Goal: Information Seeking & Learning: Learn about a topic

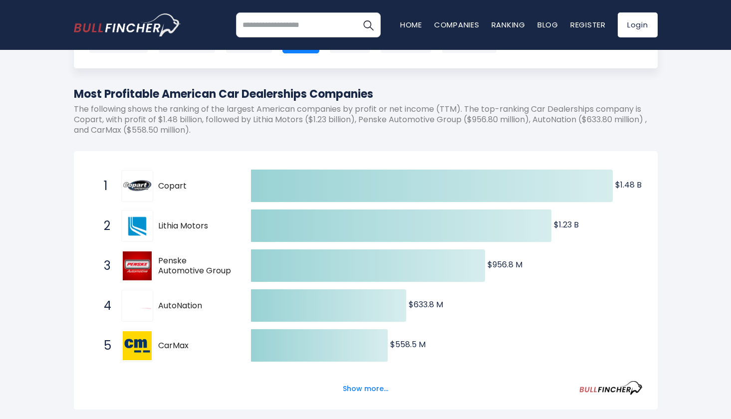
scroll to position [144, 0]
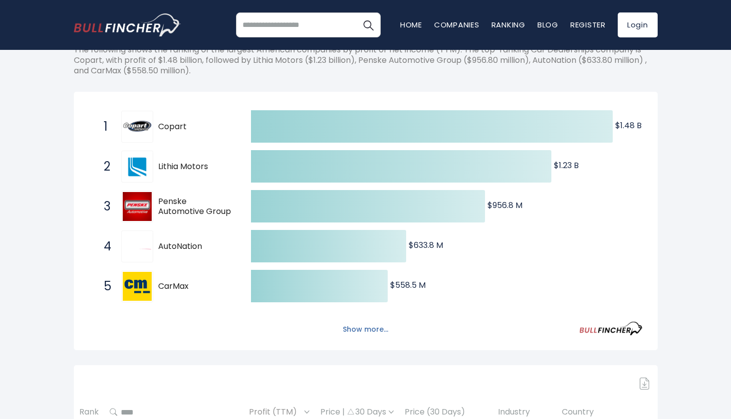
click at [362, 322] on button "Show more..." at bounding box center [365, 330] width 57 height 16
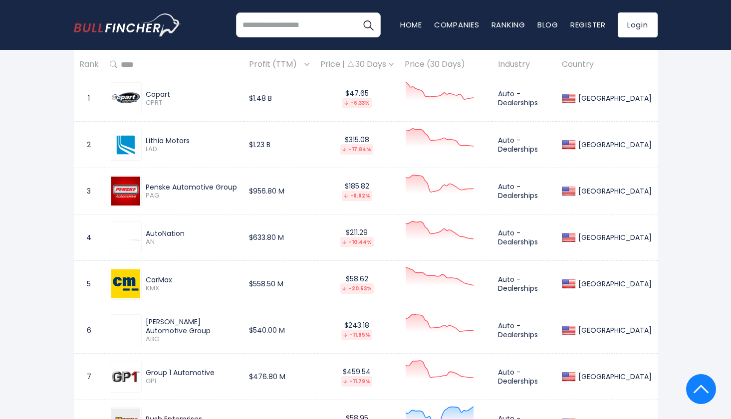
scroll to position [688, 0]
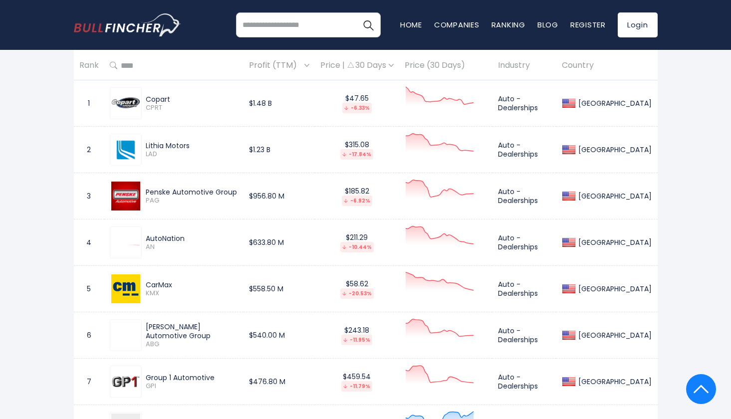
click at [394, 66] on div "Price | 30 Days" at bounding box center [357, 65] width 73 height 10
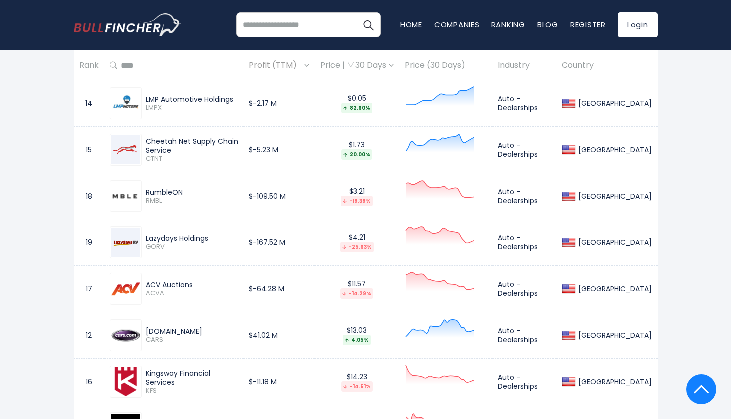
click at [394, 64] on div "Price | 30 Days" at bounding box center [357, 65] width 73 height 10
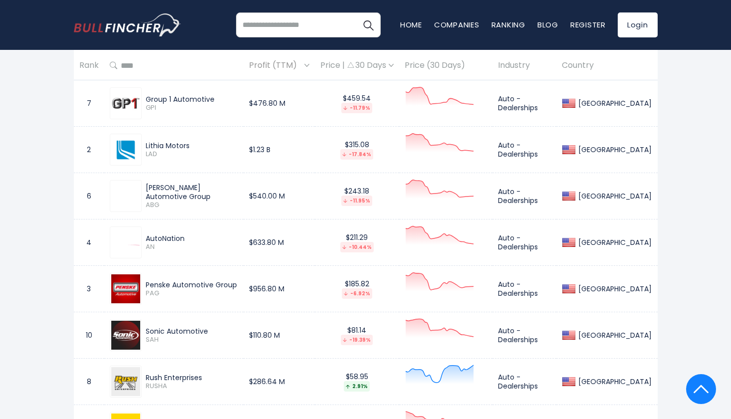
click at [394, 64] on div "Price | 30 Days" at bounding box center [357, 65] width 73 height 10
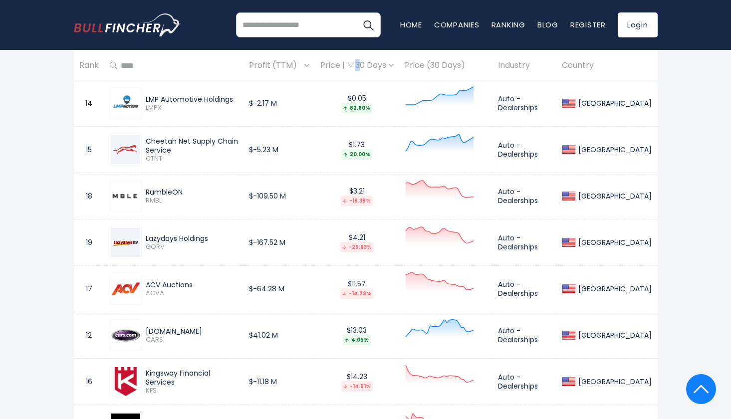
click at [394, 64] on div "Price | 30 Days" at bounding box center [357, 65] width 73 height 10
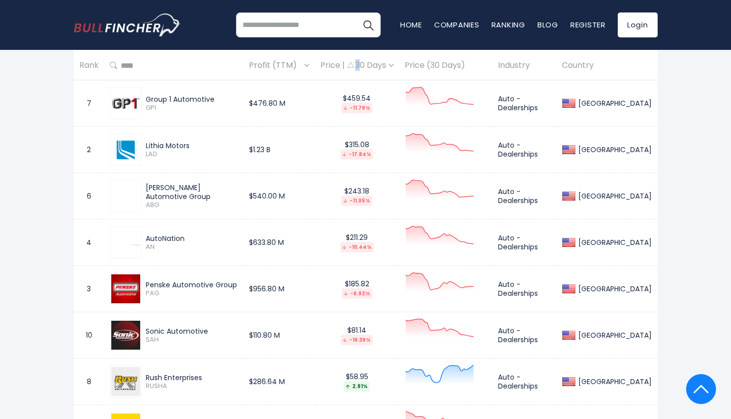
click at [394, 64] on div "Price | 30 Days" at bounding box center [357, 65] width 73 height 10
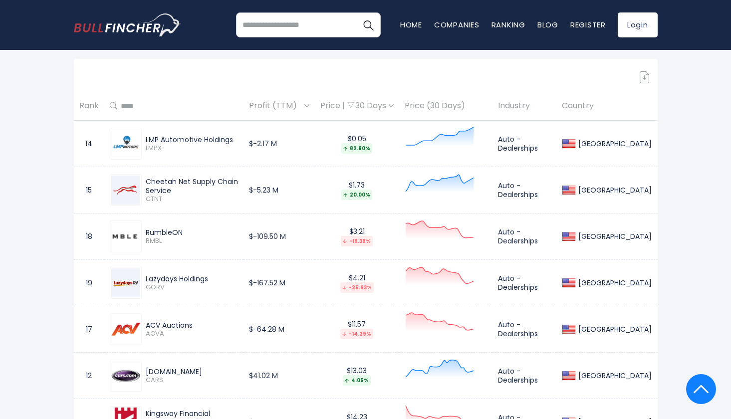
scroll to position [644, 0]
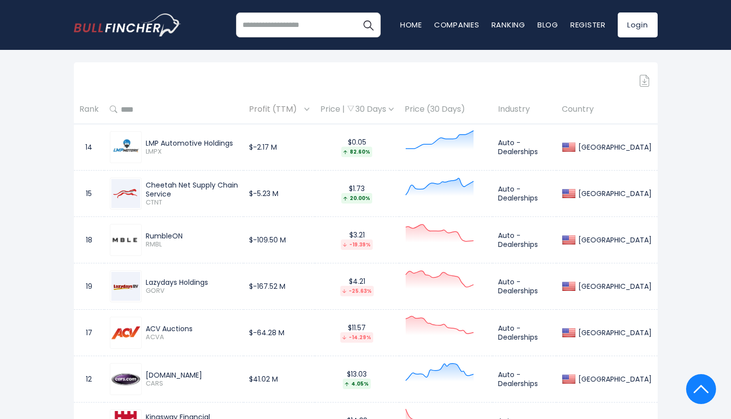
click at [384, 110] on div "Price | 30 Days" at bounding box center [357, 109] width 73 height 10
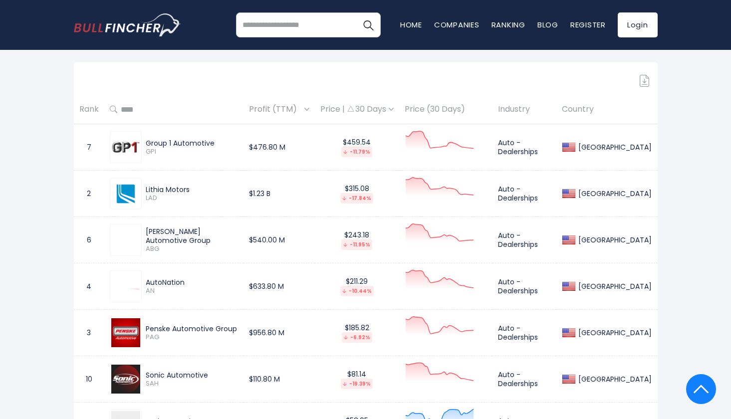
click at [384, 110] on div "Price | 30 Days" at bounding box center [357, 109] width 73 height 10
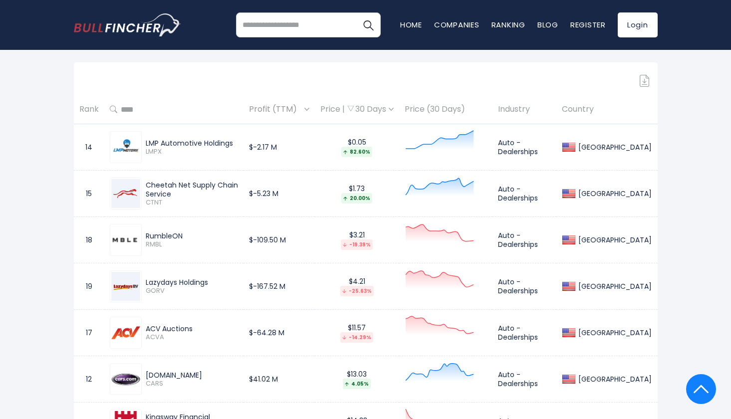
click at [384, 110] on div "Price | 30 Days" at bounding box center [357, 109] width 73 height 10
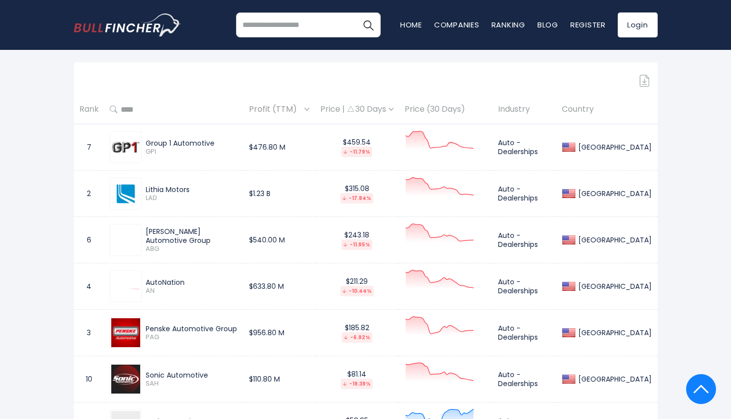
click at [375, 109] on div "Price | 30 Days" at bounding box center [357, 109] width 73 height 10
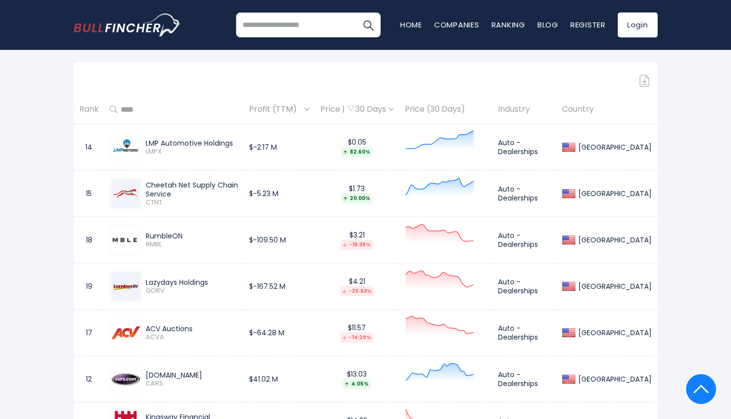
click at [302, 106] on span "Profit (TTM)" at bounding box center [275, 109] width 53 height 15
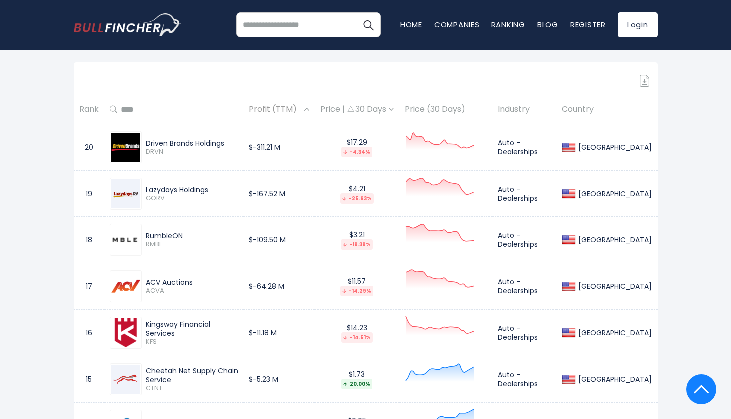
click at [379, 110] on div "Price | 30 Days" at bounding box center [357, 109] width 73 height 10
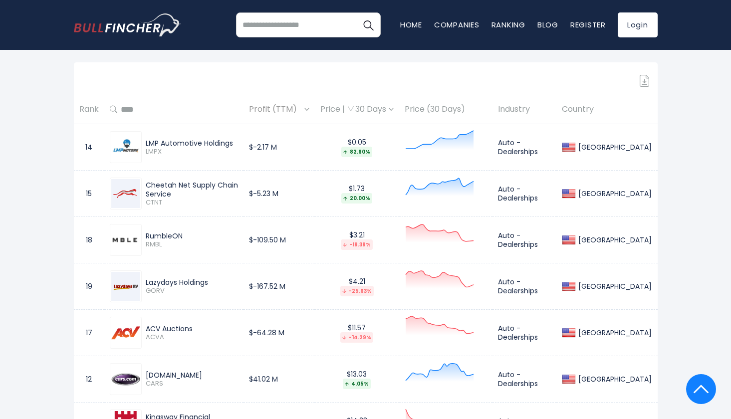
click at [379, 110] on div "Price | 30 Days" at bounding box center [357, 109] width 73 height 10
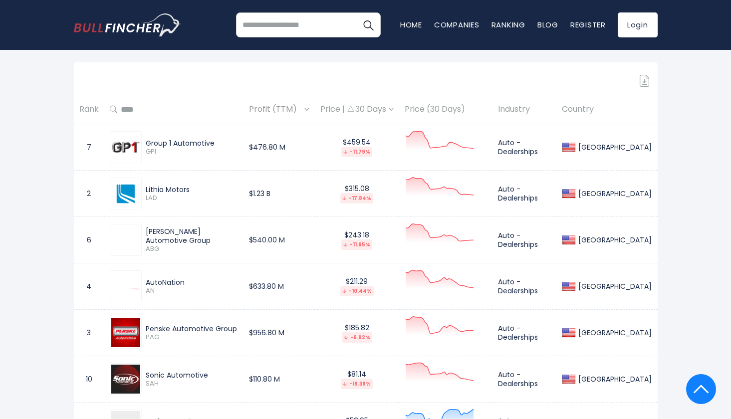
click at [379, 110] on div "Price | 30 Days" at bounding box center [357, 109] width 73 height 10
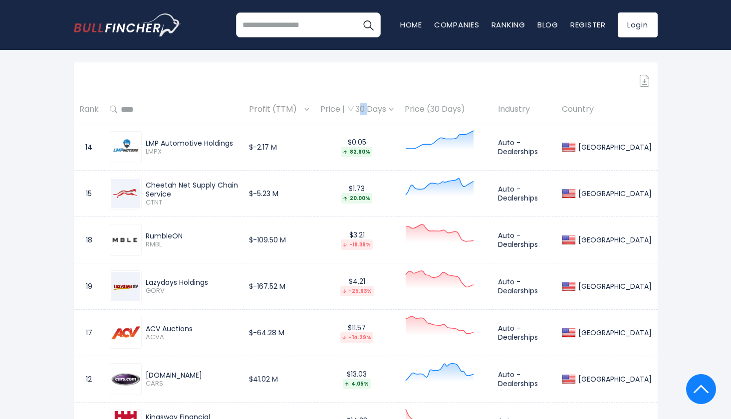
click at [379, 110] on div "Price | 30 Days" at bounding box center [357, 109] width 73 height 10
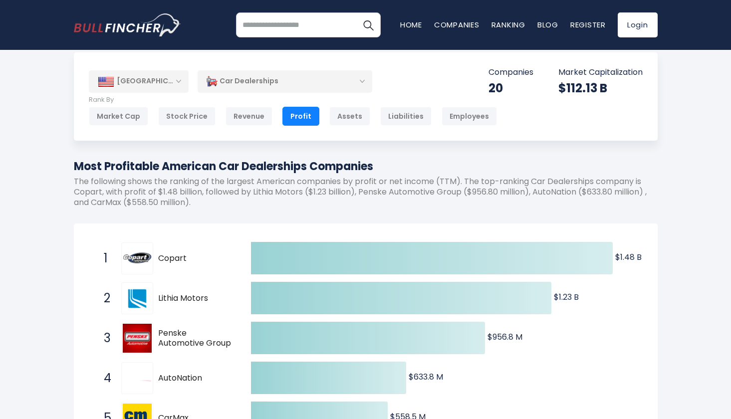
scroll to position [13, 0]
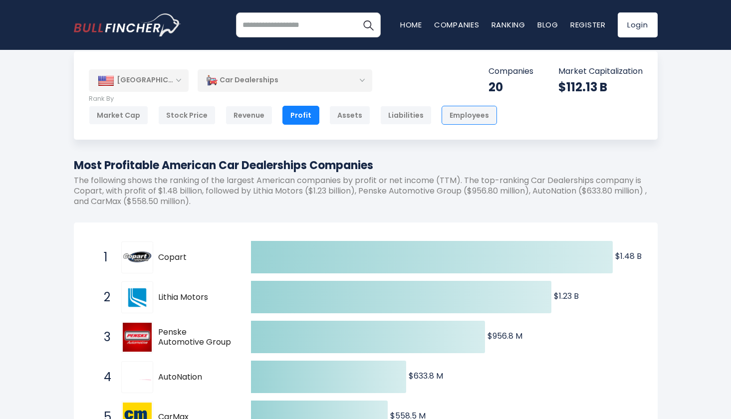
click at [443, 120] on div "Employees" at bounding box center [469, 115] width 55 height 19
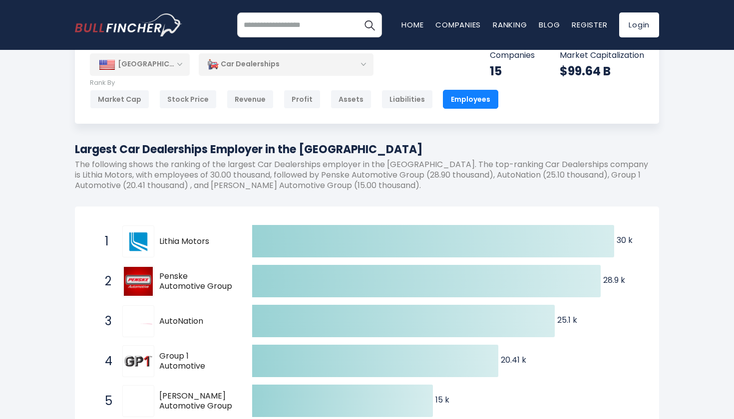
scroll to position [32, 0]
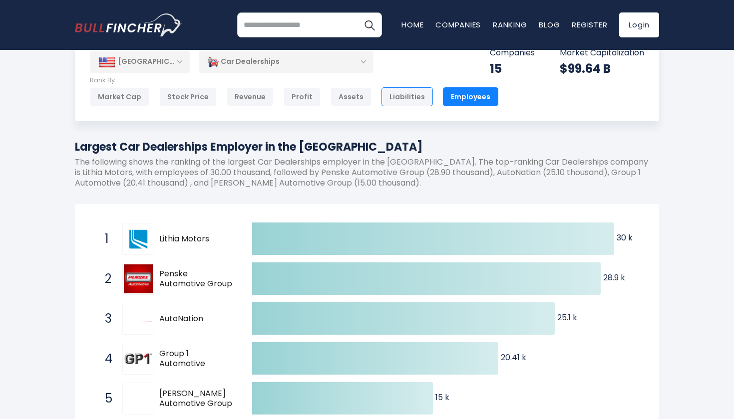
click at [385, 96] on div "Liabilities" at bounding box center [406, 96] width 51 height 19
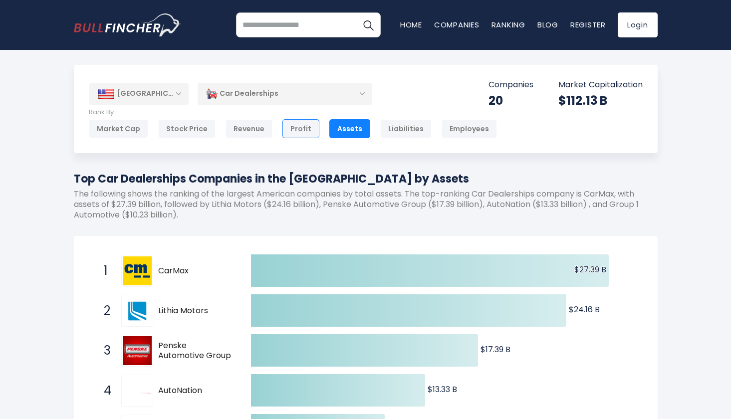
click at [287, 128] on div "Profit" at bounding box center [301, 128] width 37 height 19
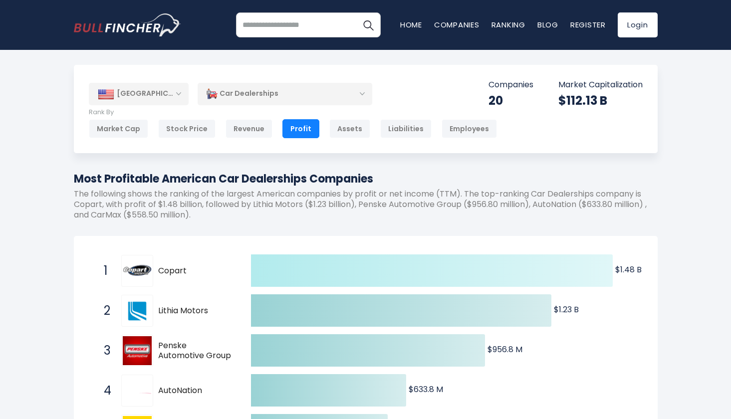
click at [429, 273] on icon at bounding box center [432, 271] width 362 height 32
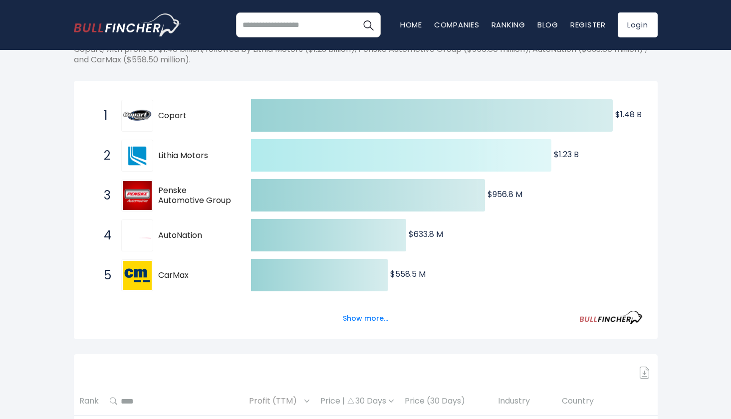
scroll to position [174, 0]
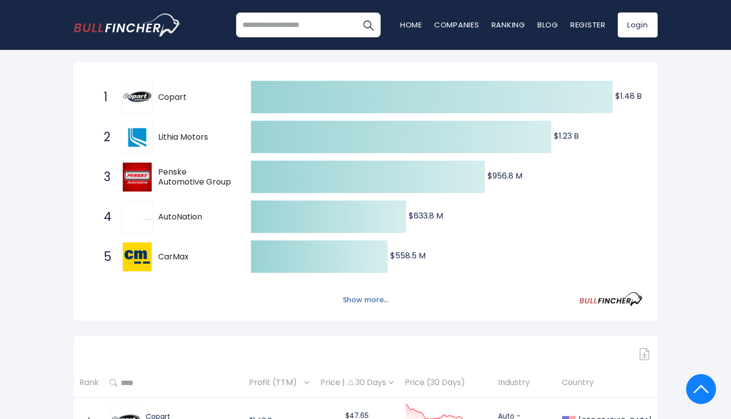
click at [356, 297] on button "Show more..." at bounding box center [365, 300] width 57 height 16
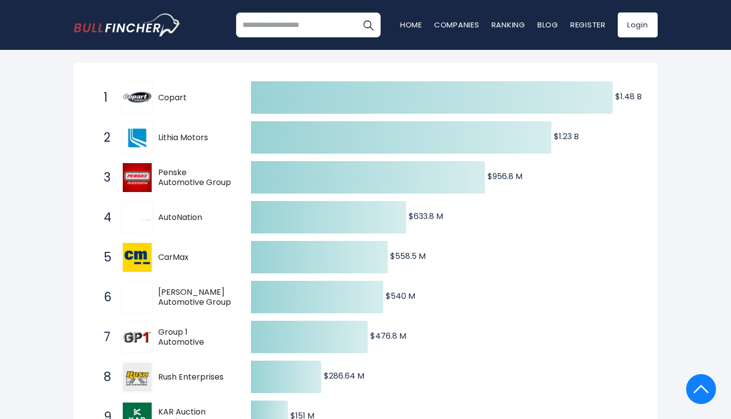
scroll to position [171, 0]
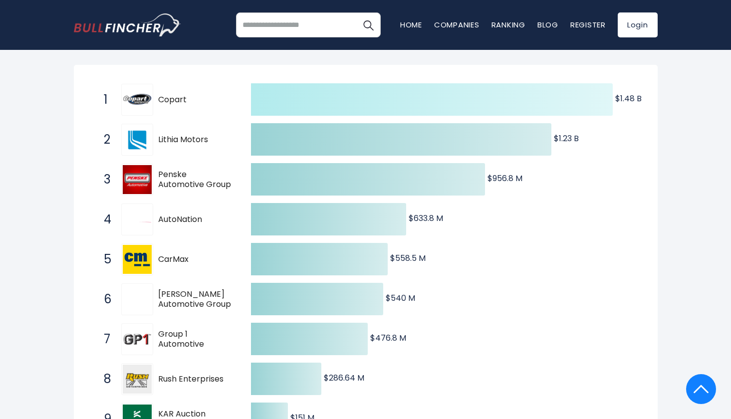
click at [434, 90] on icon at bounding box center [432, 99] width 362 height 32
click at [434, 107] on icon at bounding box center [432, 99] width 362 height 32
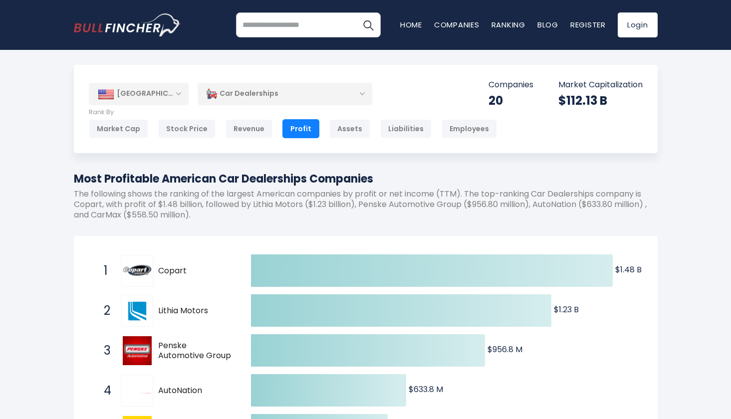
scroll to position [0, 0]
click at [268, 146] on div "United States Entire World 30,373 North America United States 3,966 Canada" at bounding box center [366, 109] width 584 height 88
click at [253, 139] on div "United States Entire World 30,373 North America United States 3,966 Canada" at bounding box center [366, 109] width 584 height 88
click at [251, 135] on div "Revenue" at bounding box center [249, 128] width 47 height 19
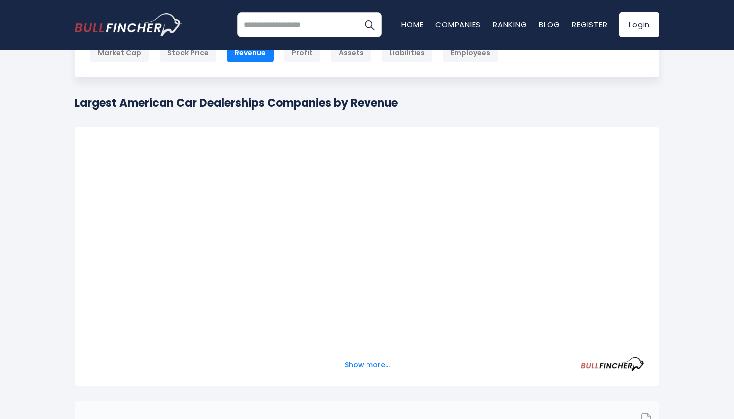
scroll to position [98, 0]
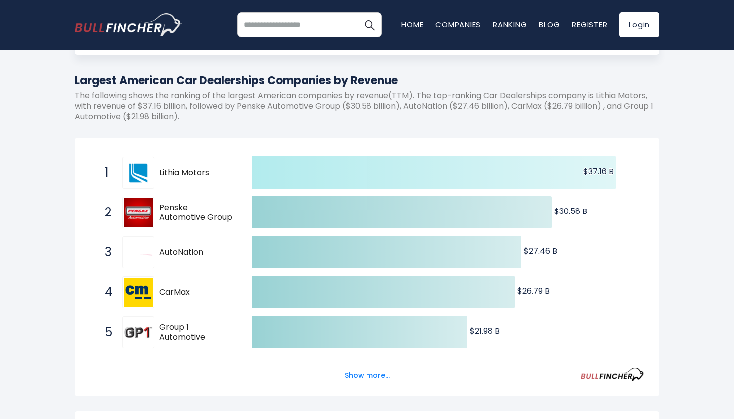
click at [328, 183] on icon at bounding box center [434, 172] width 364 height 32
click at [323, 174] on icon at bounding box center [434, 172] width 364 height 32
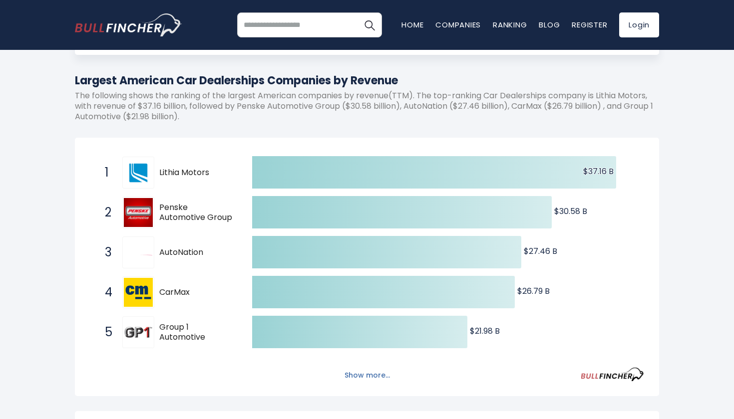
click at [363, 370] on button "Show more..." at bounding box center [367, 375] width 57 height 16
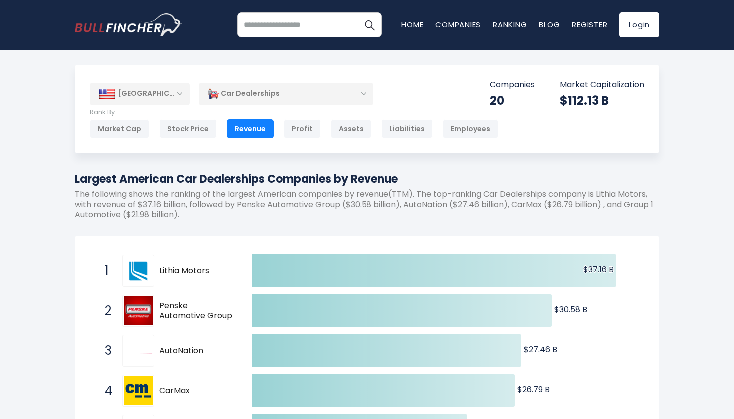
scroll to position [0, 0]
click at [190, 132] on div "Stock Price" at bounding box center [187, 128] width 57 height 19
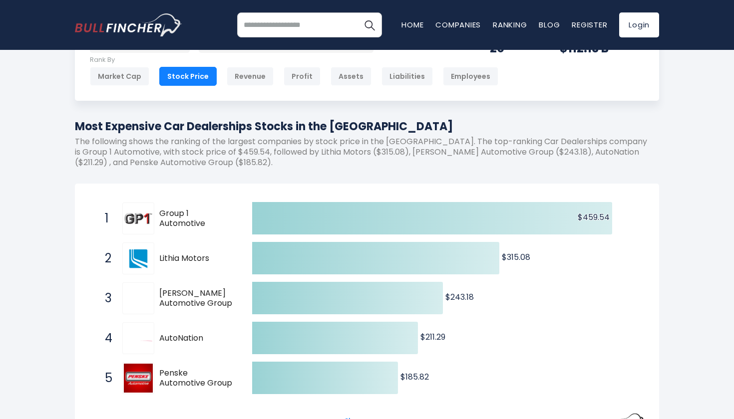
scroll to position [54, 0]
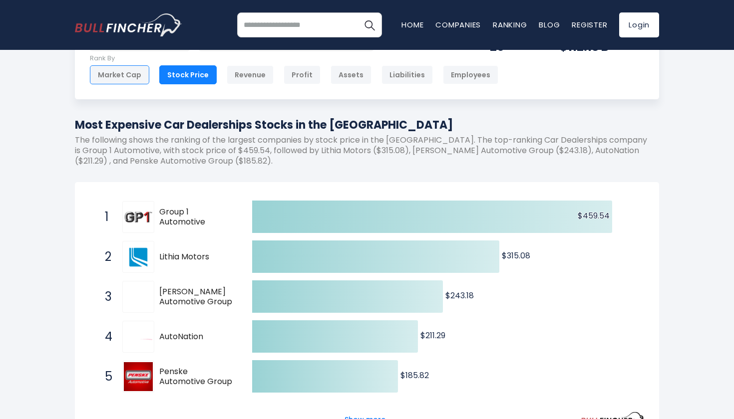
click at [123, 80] on div "Market Cap" at bounding box center [119, 74] width 59 height 19
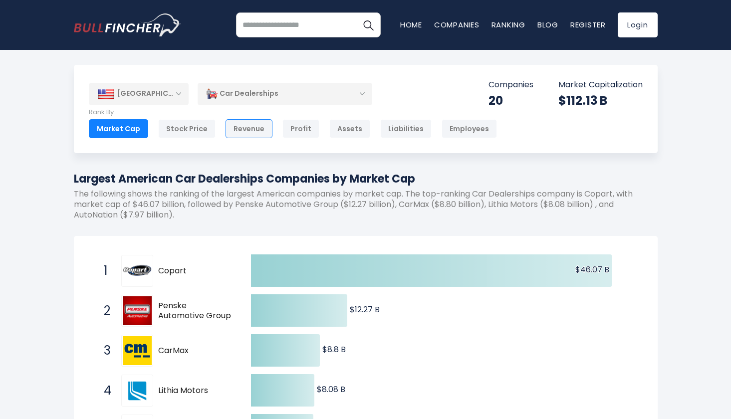
click at [257, 125] on div "Revenue" at bounding box center [249, 128] width 47 height 19
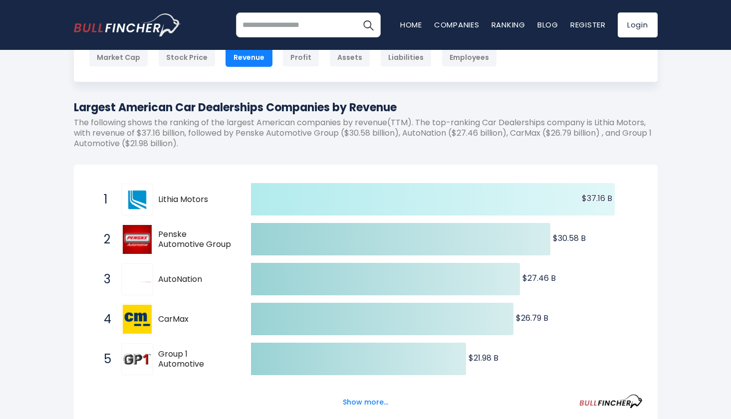
scroll to position [67, 0]
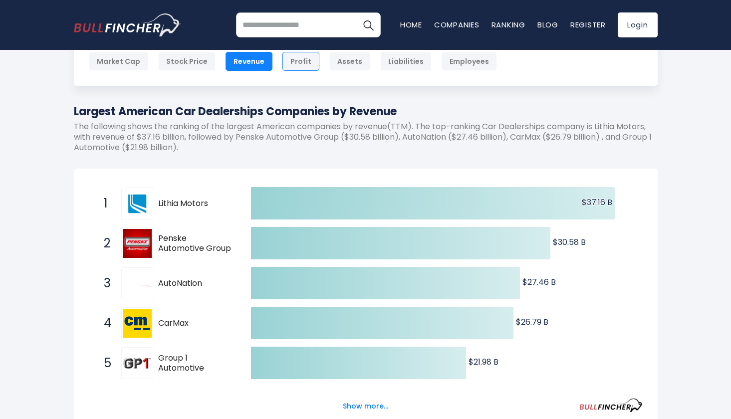
click at [306, 53] on div "Profit" at bounding box center [301, 61] width 37 height 19
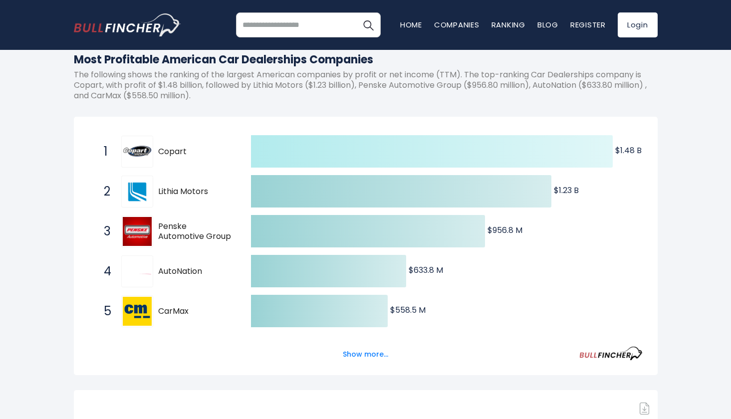
scroll to position [124, 0]
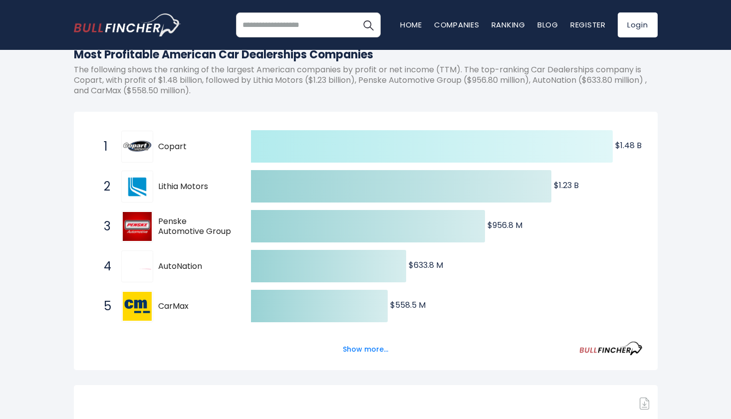
click at [559, 137] on icon at bounding box center [432, 146] width 362 height 32
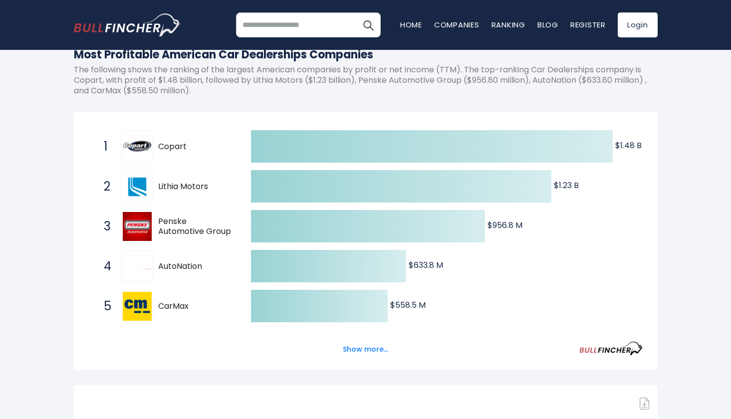
click at [374, 339] on div "Show more..." at bounding box center [366, 344] width 554 height 28
click at [373, 342] on button "Show more..." at bounding box center [365, 350] width 57 height 16
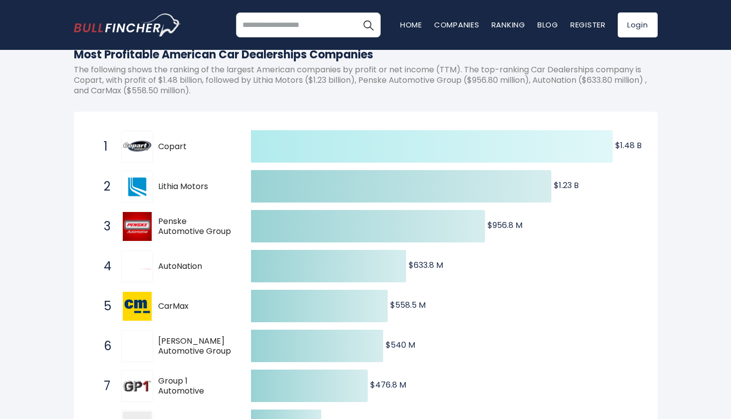
click at [407, 146] on icon at bounding box center [432, 146] width 362 height 32
click at [427, 139] on icon at bounding box center [432, 146] width 362 height 32
click at [493, 133] on icon at bounding box center [432, 146] width 362 height 32
click at [535, 134] on icon at bounding box center [432, 146] width 362 height 32
click at [421, 141] on icon at bounding box center [432, 146] width 362 height 32
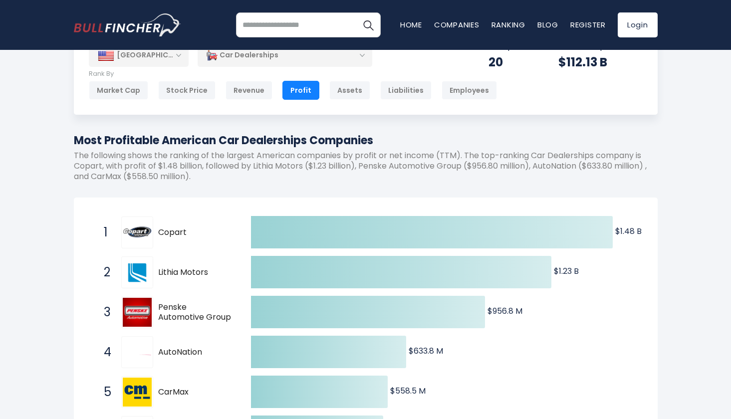
scroll to position [29, 0]
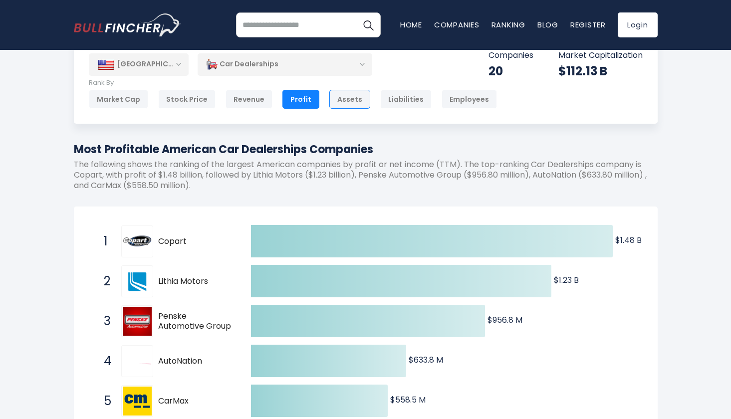
click at [350, 101] on div "Assets" at bounding box center [350, 99] width 41 height 19
click at [298, 103] on div "Profit" at bounding box center [301, 99] width 37 height 19
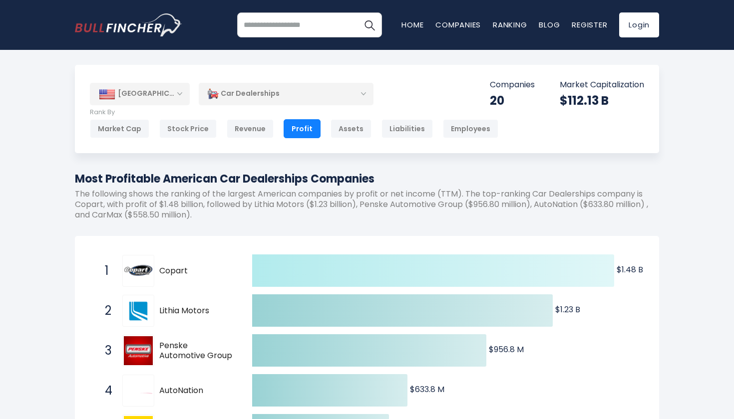
click at [411, 264] on icon at bounding box center [433, 271] width 362 height 32
click at [264, 276] on icon at bounding box center [433, 271] width 362 height 32
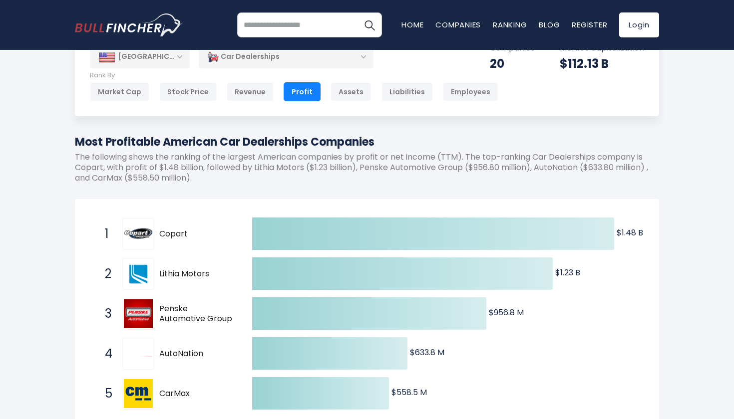
scroll to position [37, 0]
click at [348, 91] on div "Assets" at bounding box center [351, 91] width 41 height 19
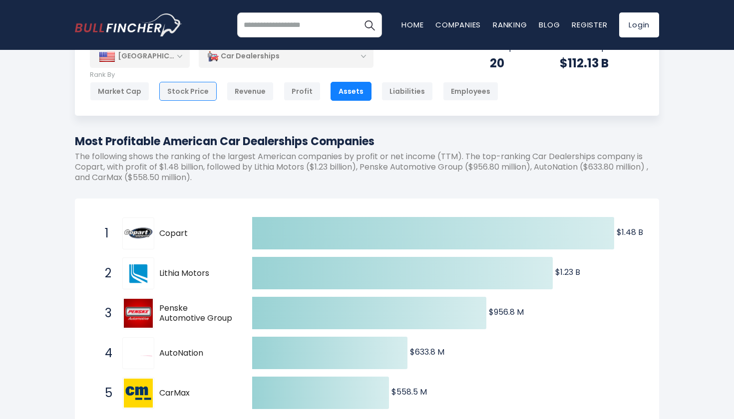
click at [189, 97] on div "Stock Price" at bounding box center [187, 91] width 57 height 19
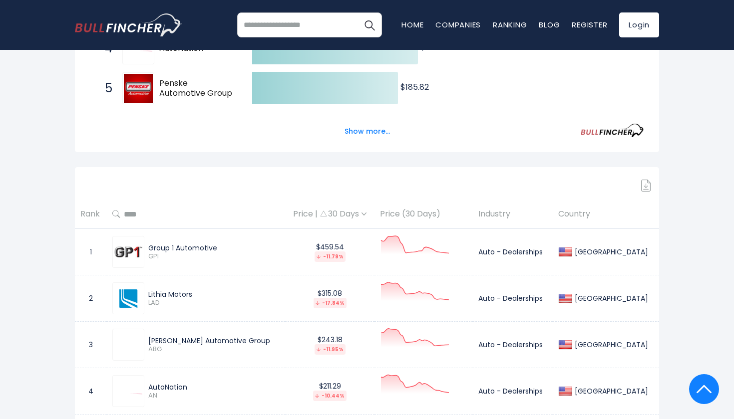
scroll to position [403, 0]
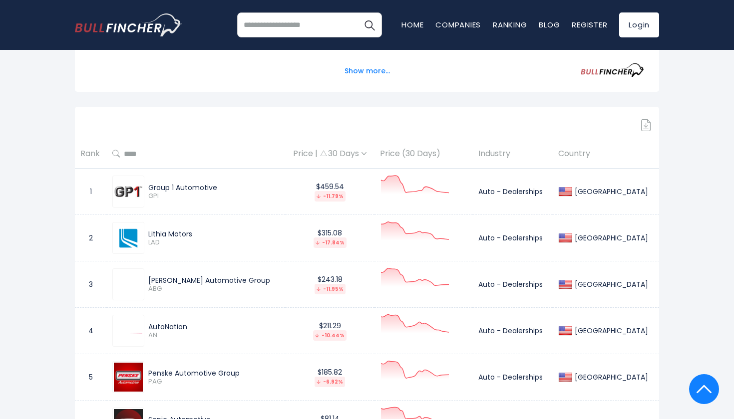
click at [428, 157] on th "Price (30 Days)" at bounding box center [423, 153] width 98 height 29
click at [423, 152] on th "Price (30 Days)" at bounding box center [423, 153] width 98 height 29
click at [413, 186] on icon at bounding box center [415, 185] width 68 height 18
